Goal: Task Accomplishment & Management: Use online tool/utility

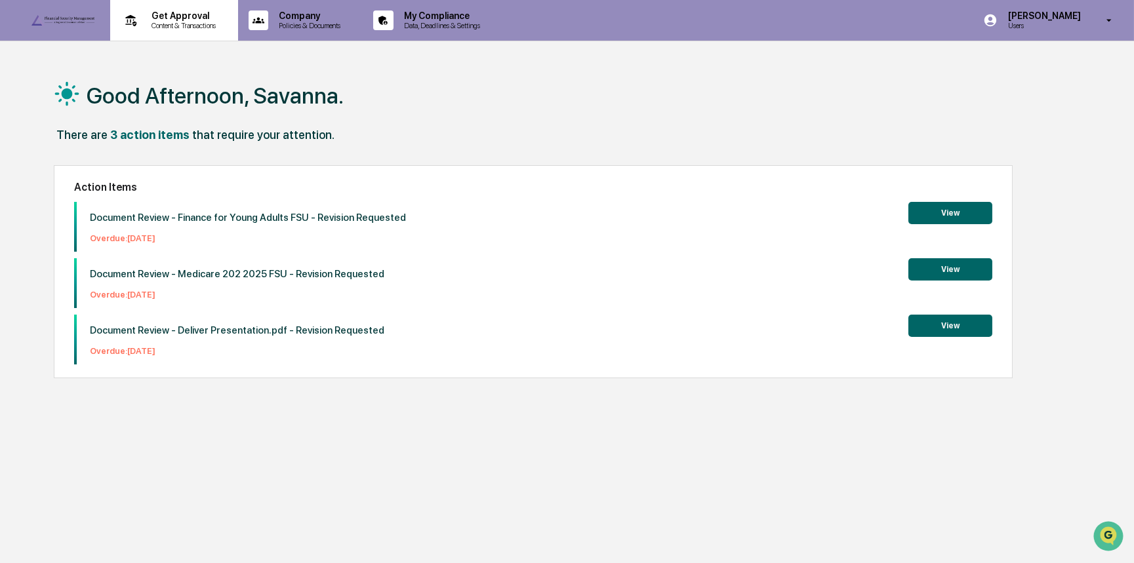
click at [191, 37] on div "Get Approval Content & Transactions" at bounding box center [172, 20] width 115 height 41
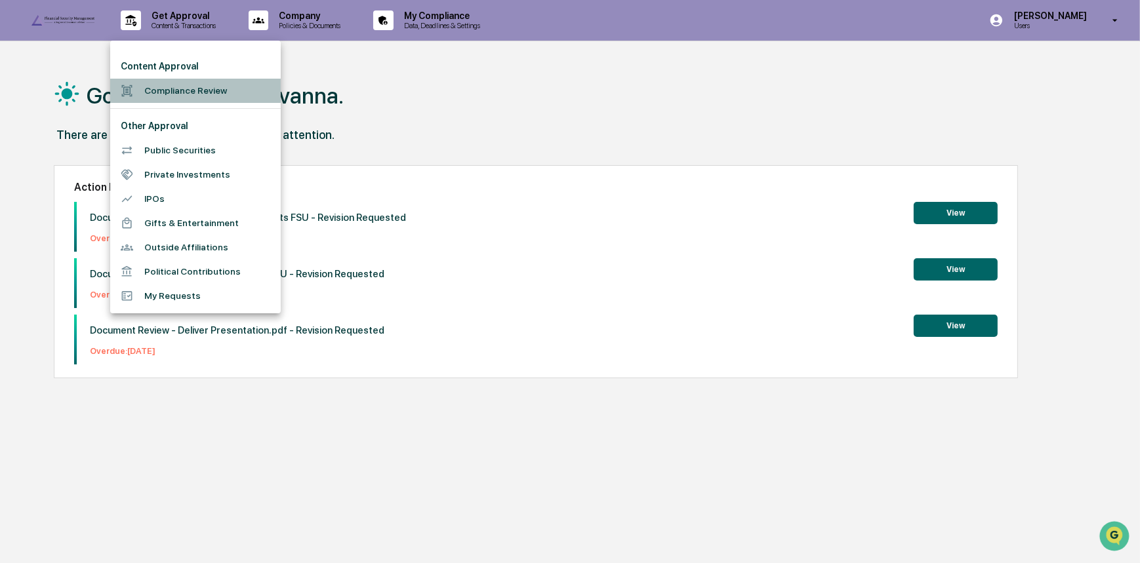
click at [216, 94] on li "Compliance Review" at bounding box center [195, 91] width 171 height 24
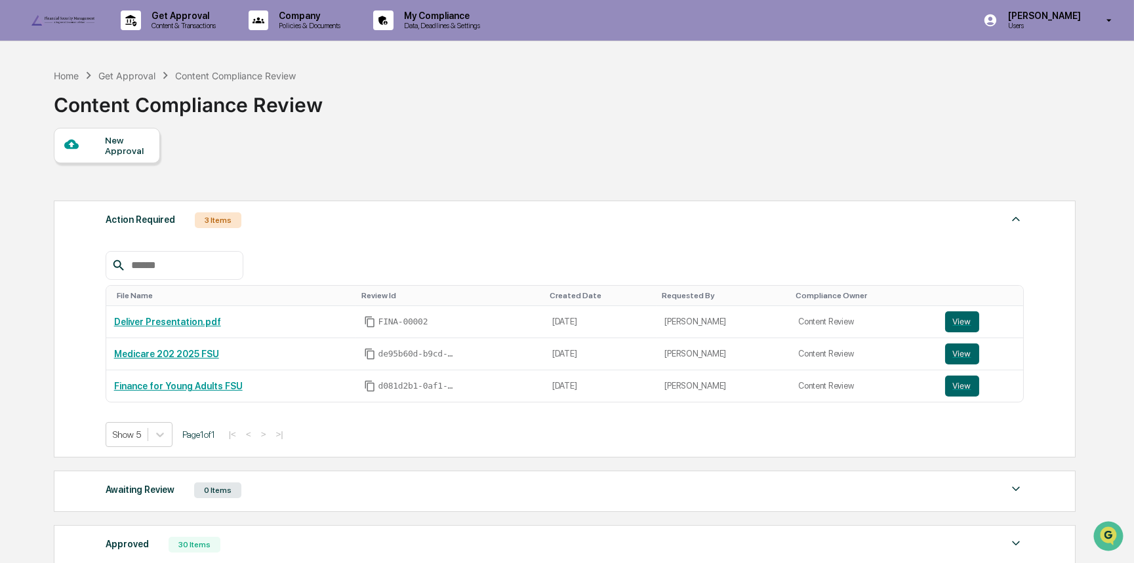
scroll to position [119, 0]
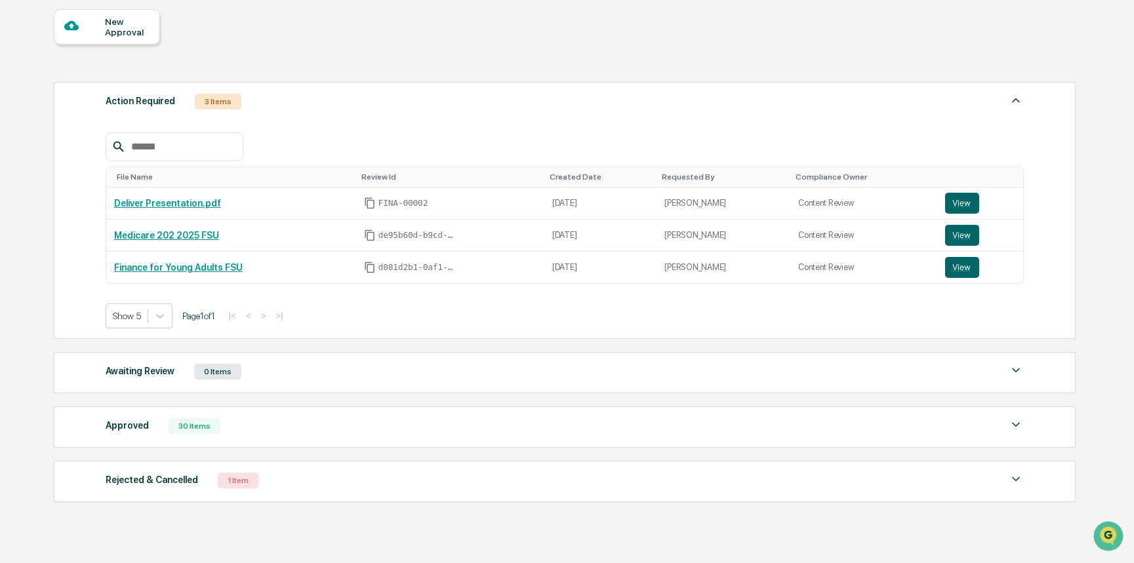
click at [180, 439] on div "Approved 30 Items File Name Review Id Created Date Requested By Compliance Owne…" at bounding box center [565, 427] width 1022 height 41
click at [134, 428] on div "Approved" at bounding box center [127, 425] width 43 height 17
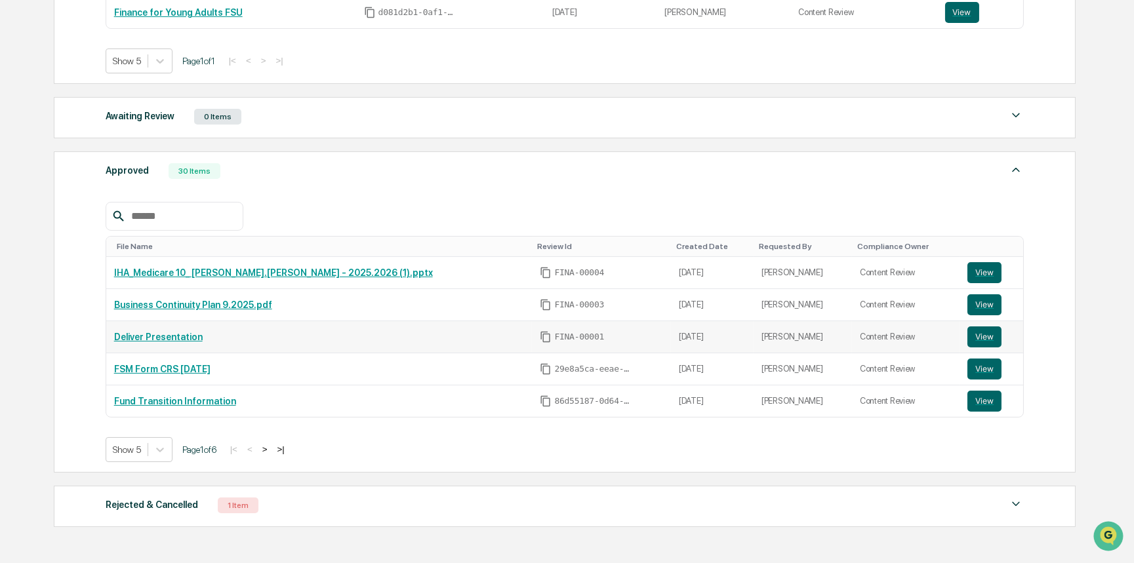
scroll to position [390, 0]
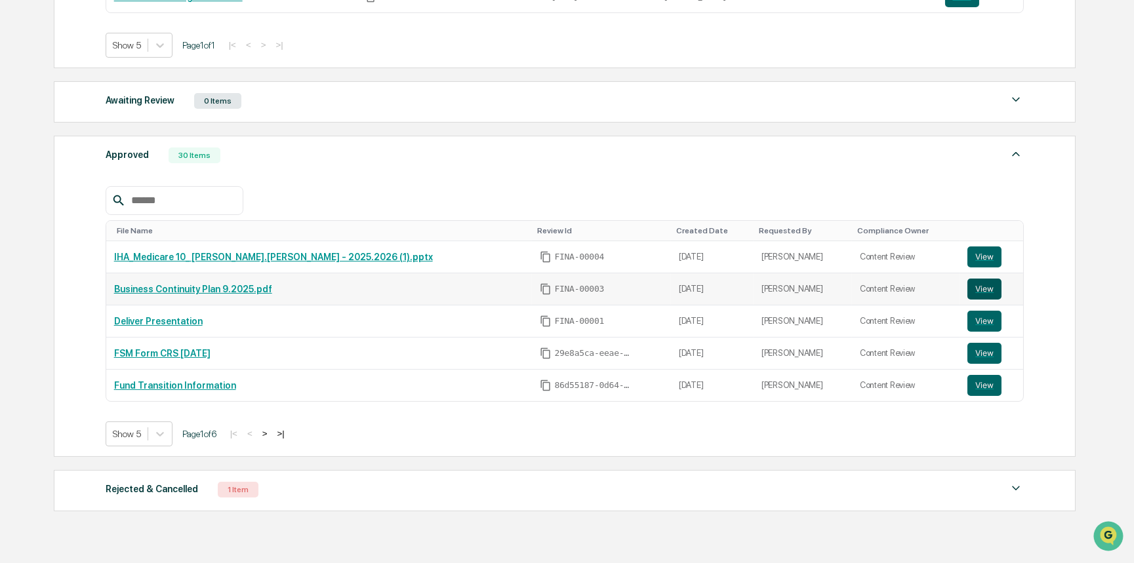
click at [967, 289] on button "View" at bounding box center [984, 289] width 34 height 21
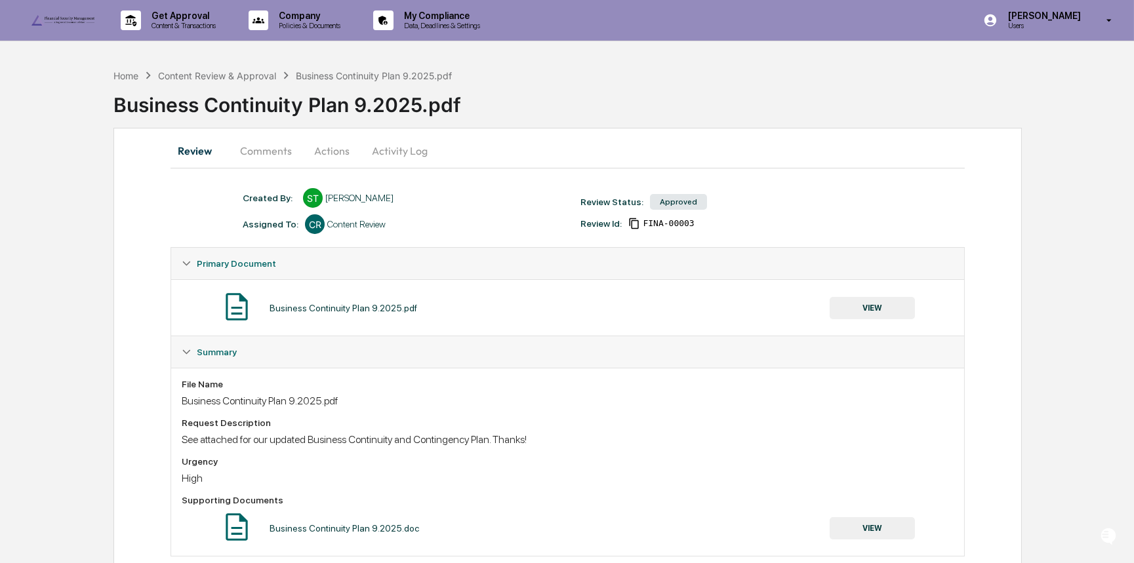
drag, startPoint x: 378, startPoint y: 149, endPoint x: 372, endPoint y: 148, distance: 6.6
click at [378, 148] on button "Activity Log" at bounding box center [399, 150] width 77 height 31
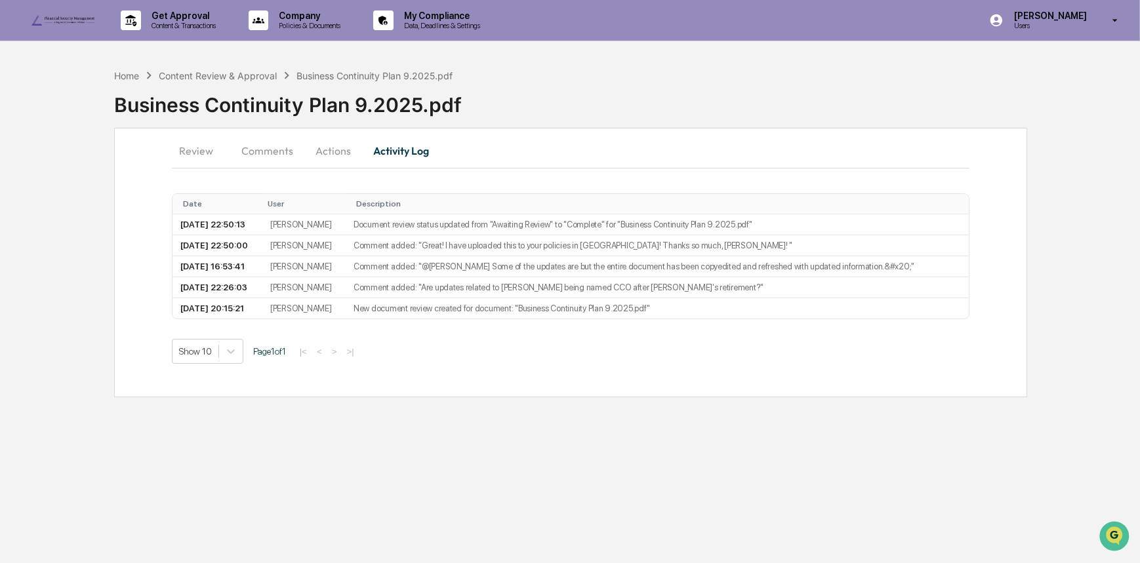
click at [243, 152] on button "Comments" at bounding box center [267, 150] width 73 height 31
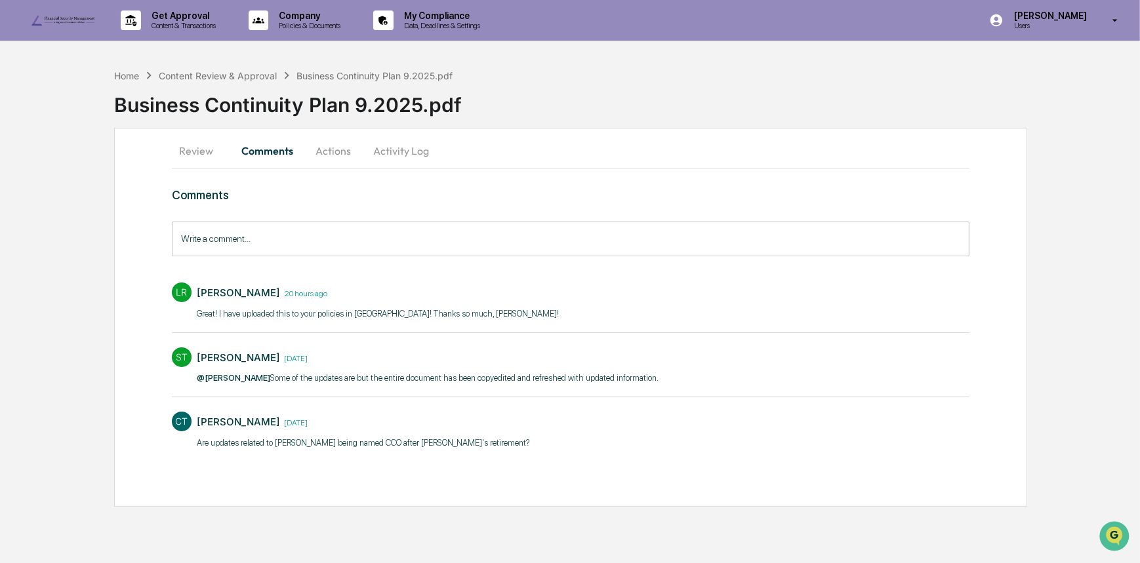
click at [189, 150] on button "Review" at bounding box center [201, 150] width 59 height 31
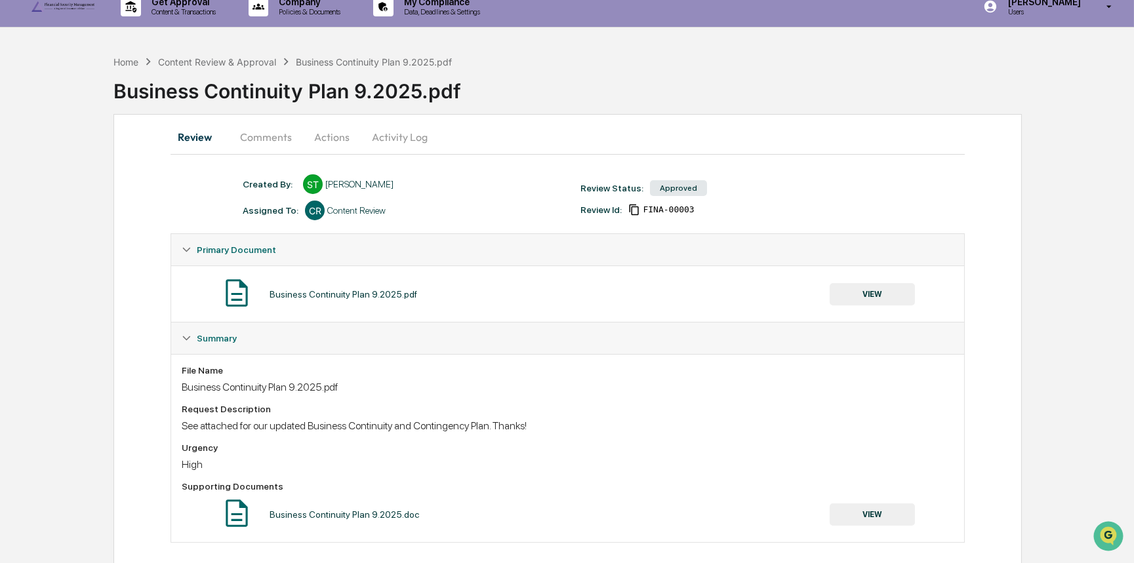
scroll to position [30, 0]
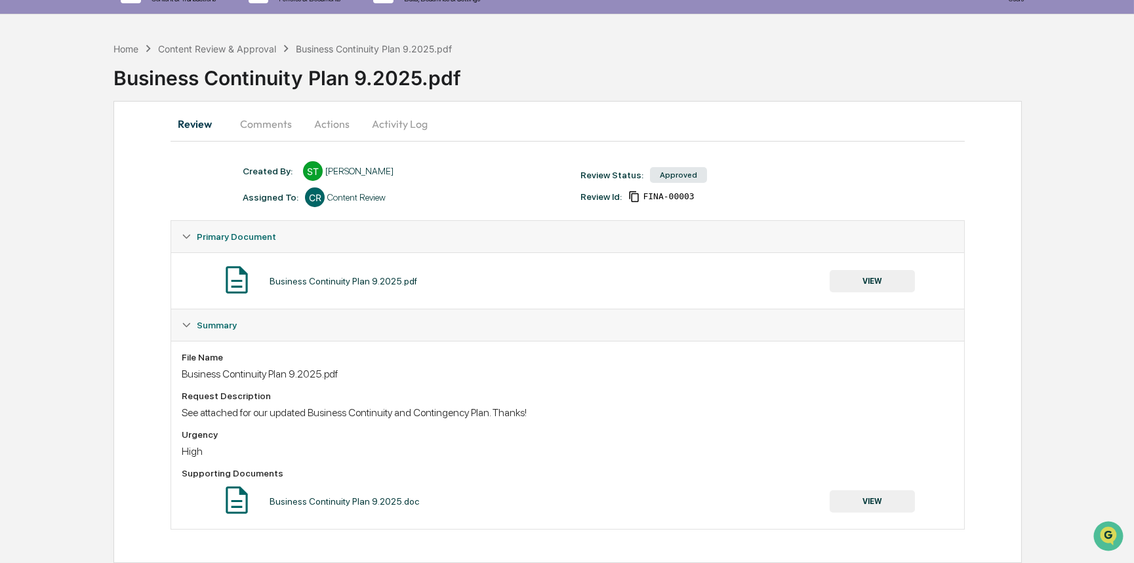
click at [340, 117] on button "Actions" at bounding box center [331, 123] width 59 height 31
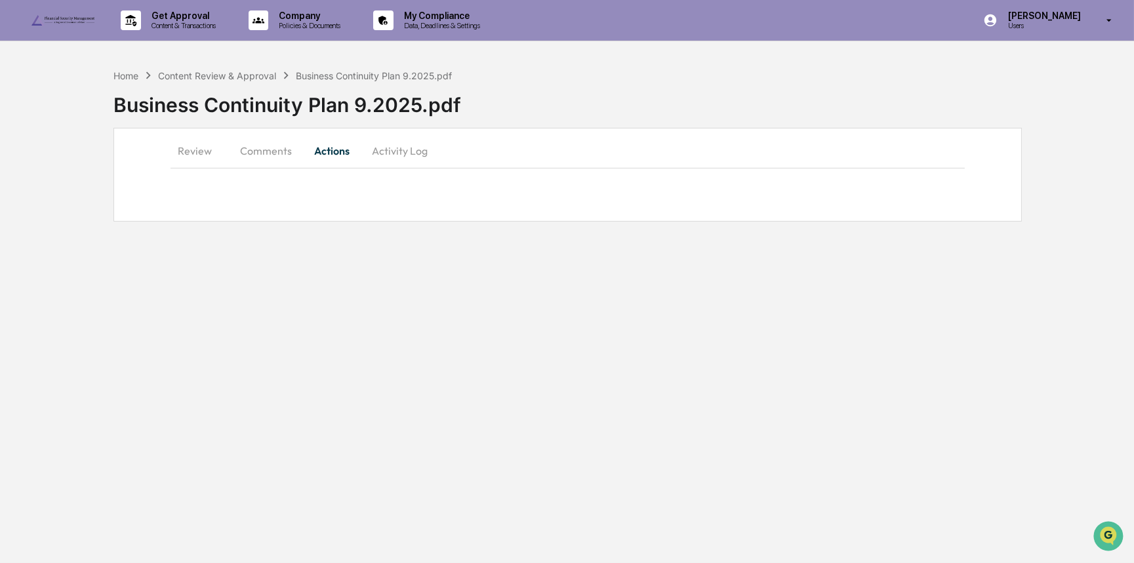
scroll to position [0, 0]
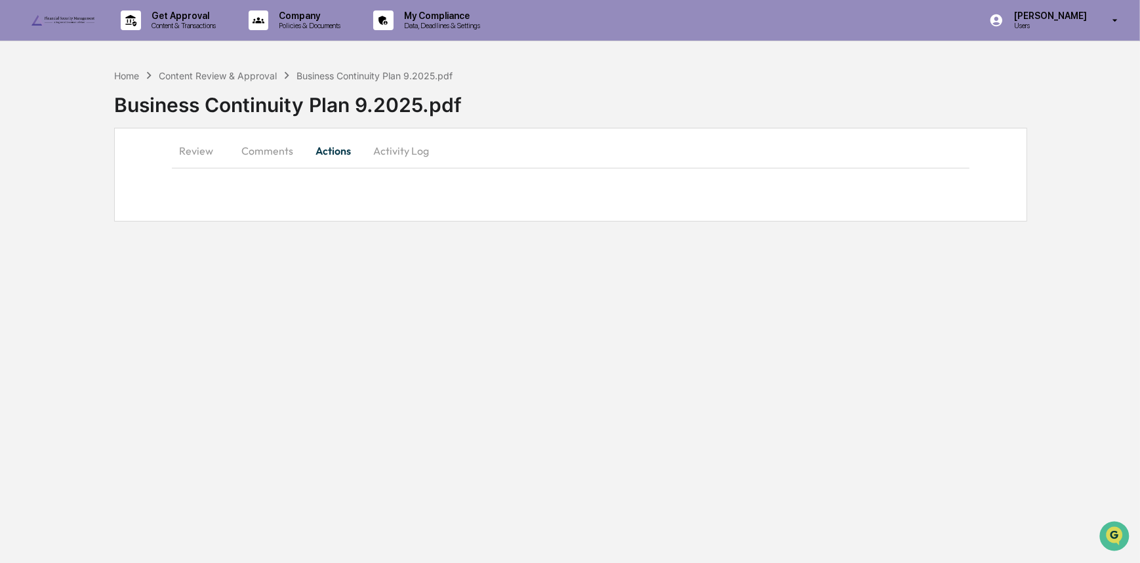
click at [256, 146] on button "Comments" at bounding box center [267, 150] width 73 height 31
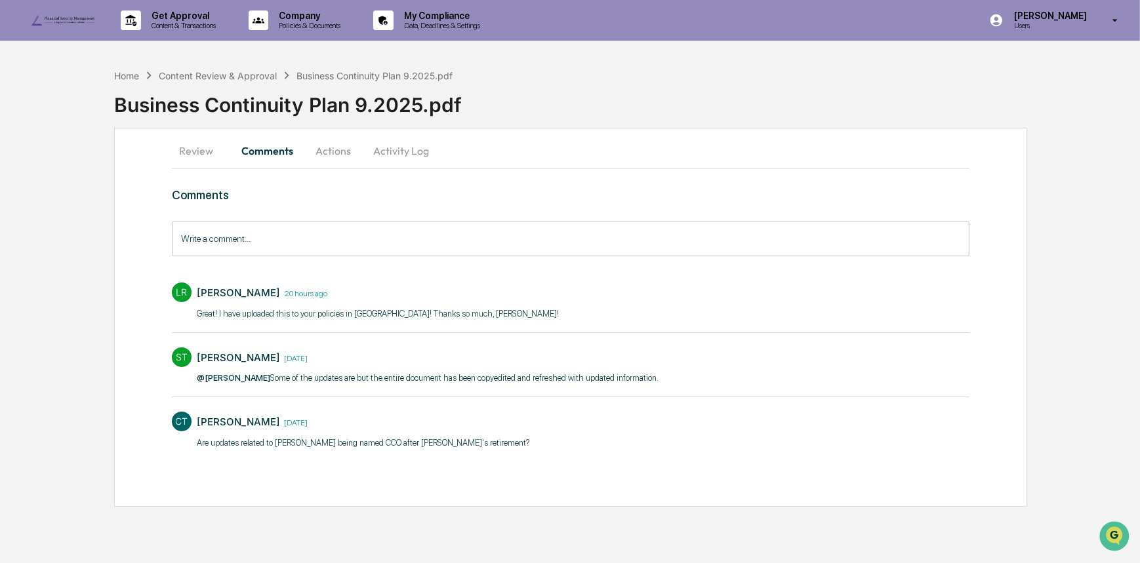
click at [203, 148] on button "Review" at bounding box center [201, 150] width 59 height 31
